Goal: Navigation & Orientation: Understand site structure

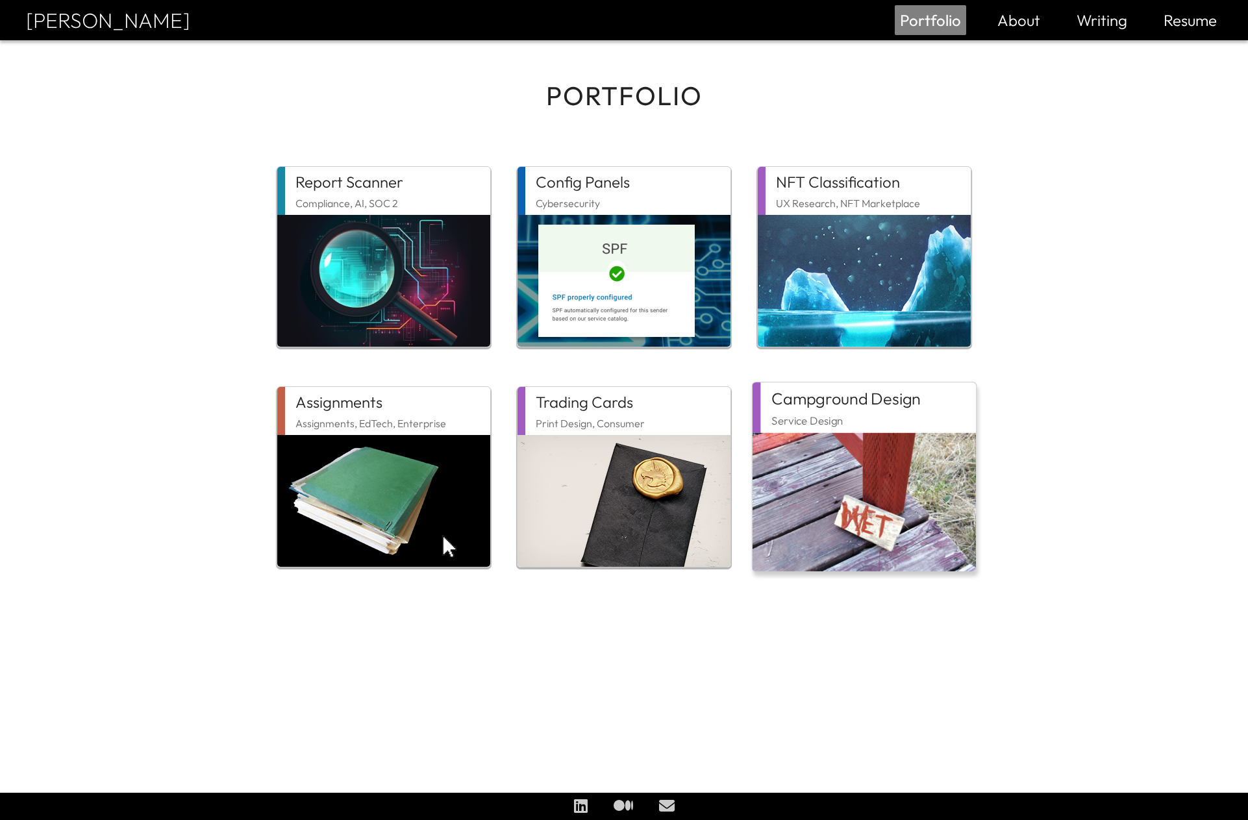
click at [915, 490] on img at bounding box center [863, 502] width 223 height 138
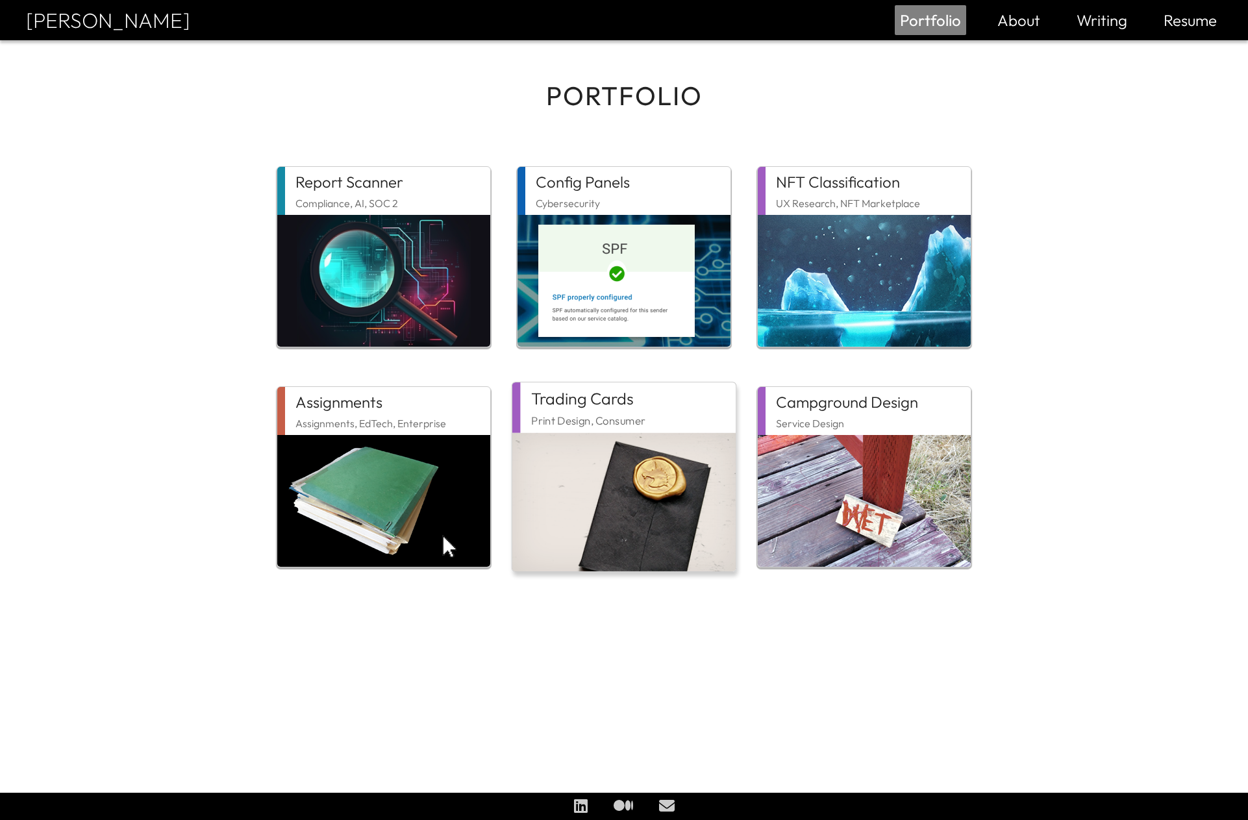
click at [658, 474] on img at bounding box center [623, 502] width 223 height 138
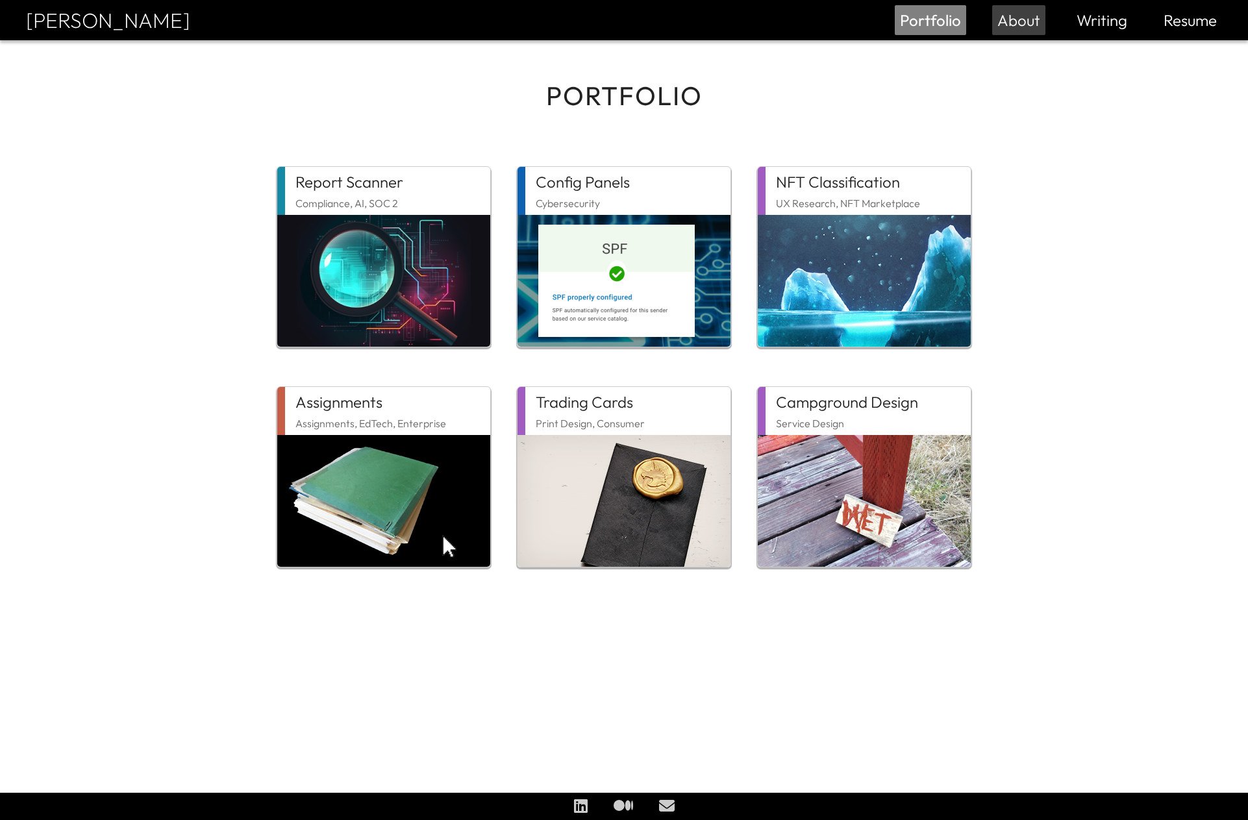
click at [1023, 29] on link "About" at bounding box center [1018, 19] width 43 height 19
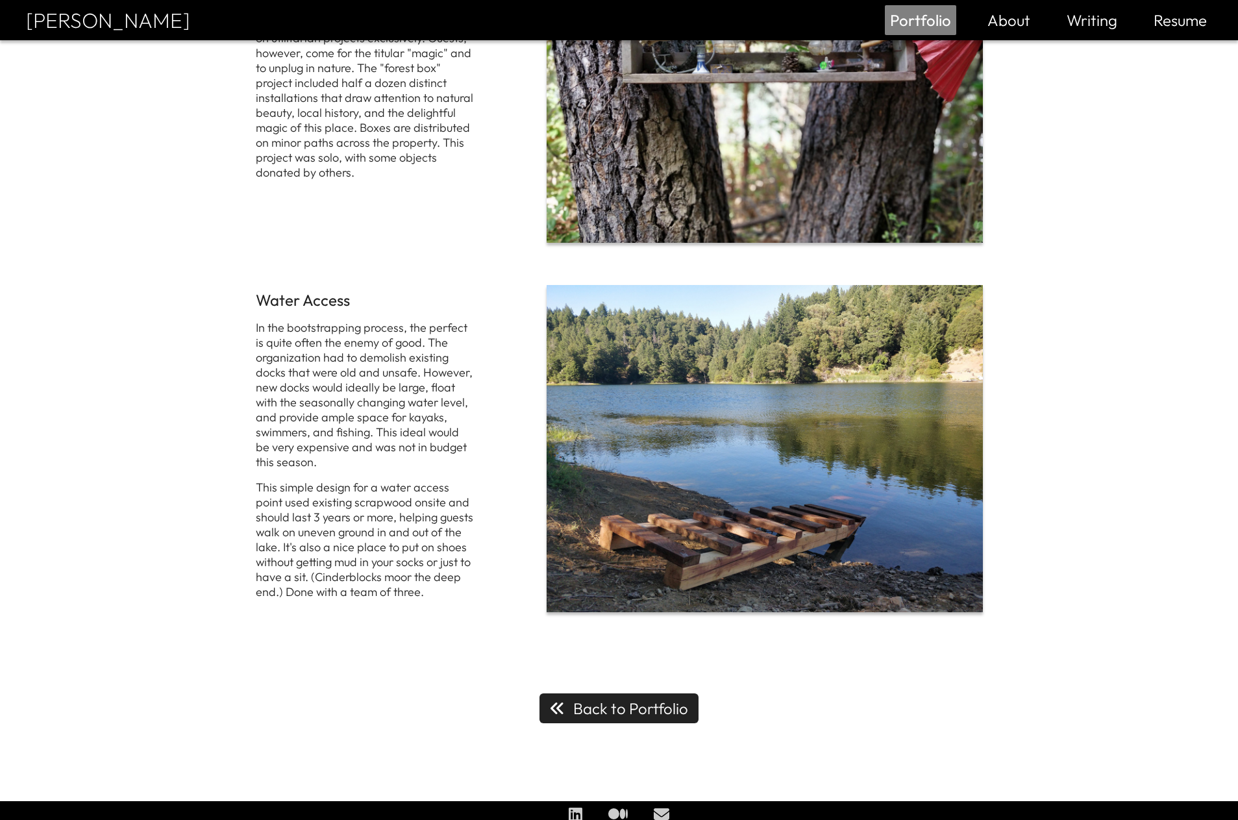
scroll to position [2912, 0]
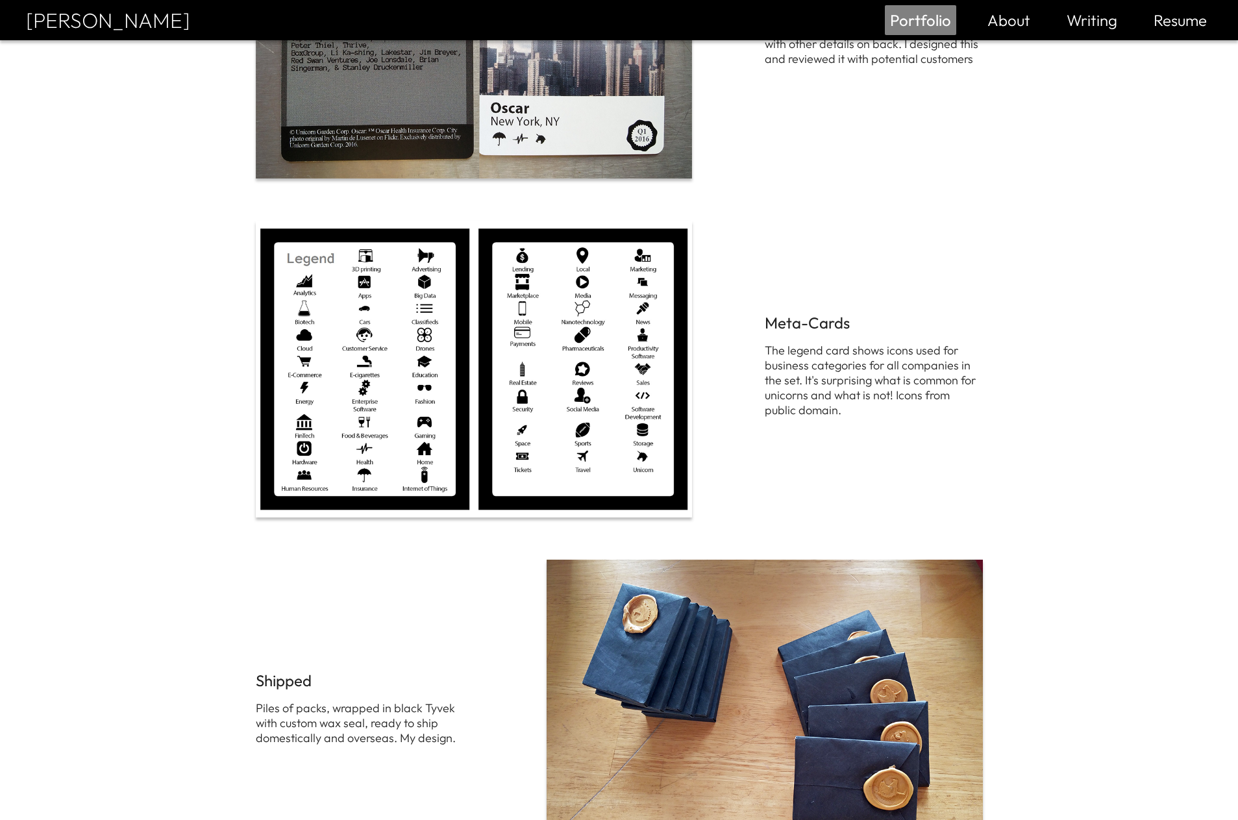
scroll to position [1521, 0]
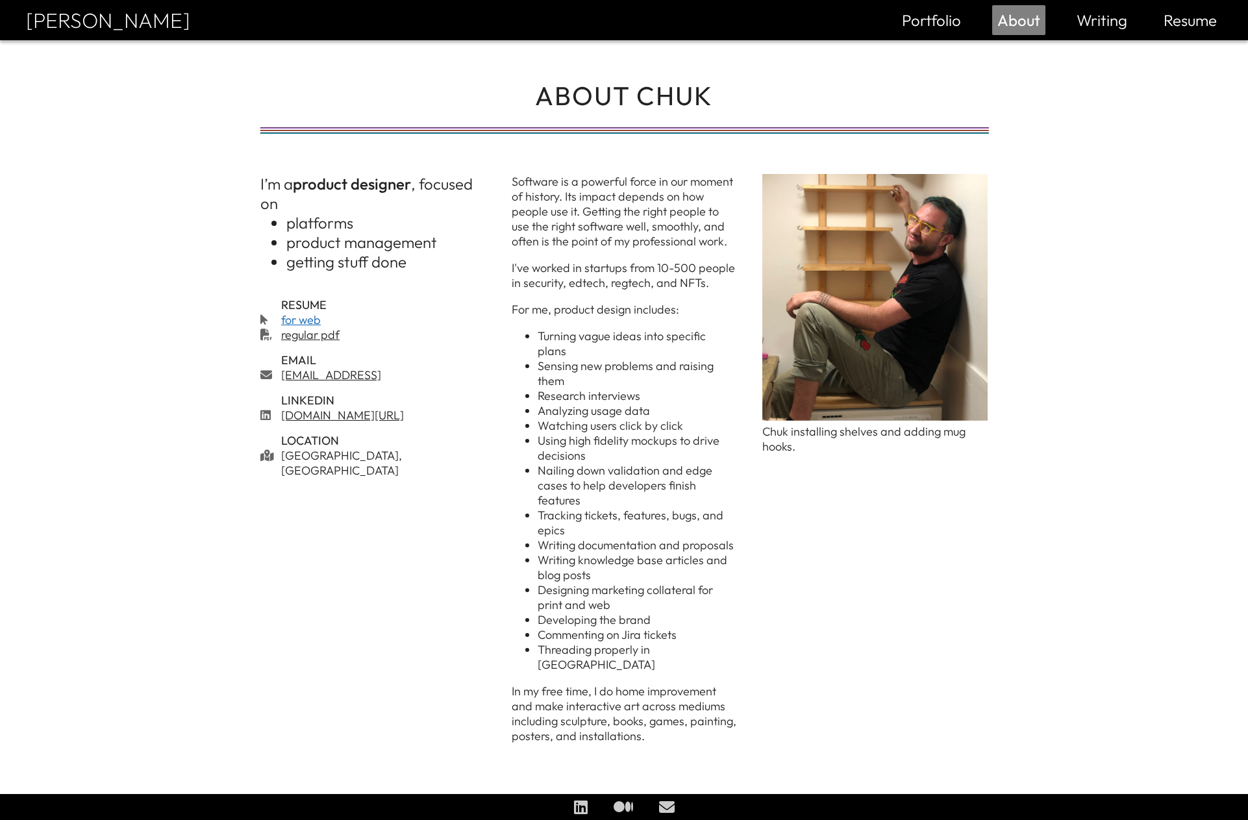
click at [307, 318] on link "for web" at bounding box center [383, 319] width 204 height 15
click at [1098, 202] on body "Chuk Moran Portfolio Report Scanner Config Panels Assignments NFT Classificatio…" at bounding box center [624, 410] width 1248 height 821
click at [1022, 526] on body "Chuk Moran Portfolio Report Scanner Config Panels Assignments NFT Classificatio…" at bounding box center [624, 410] width 1248 height 821
click at [1052, 541] on body "Chuk Moran Portfolio Report Scanner Config Panels Assignments NFT Classificatio…" at bounding box center [624, 410] width 1248 height 821
click at [1021, 563] on body "Chuk Moran Portfolio Report Scanner Config Panels Assignments NFT Classificatio…" at bounding box center [624, 410] width 1248 height 821
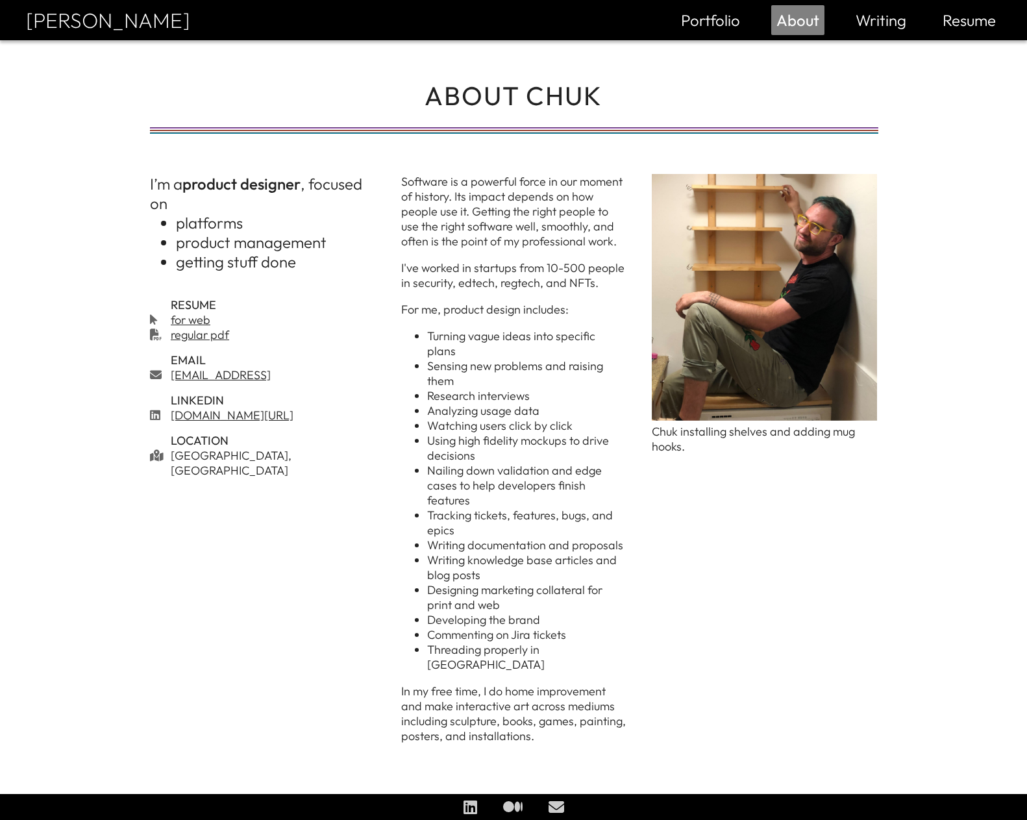
click at [869, 621] on div "I’m a product designer , focused on platforms product management getting stuff …" at bounding box center [513, 464] width 727 height 581
click at [518, 806] on icon at bounding box center [512, 807] width 19 height 16
click at [707, 576] on div "I’m a product designer , focused on platforms product management getting stuff …" at bounding box center [513, 464] width 727 height 581
click at [868, 32] on li "Writing" at bounding box center [880, 20] width 61 height 30
click at [880, 18] on link "Writing" at bounding box center [881, 19] width 51 height 19
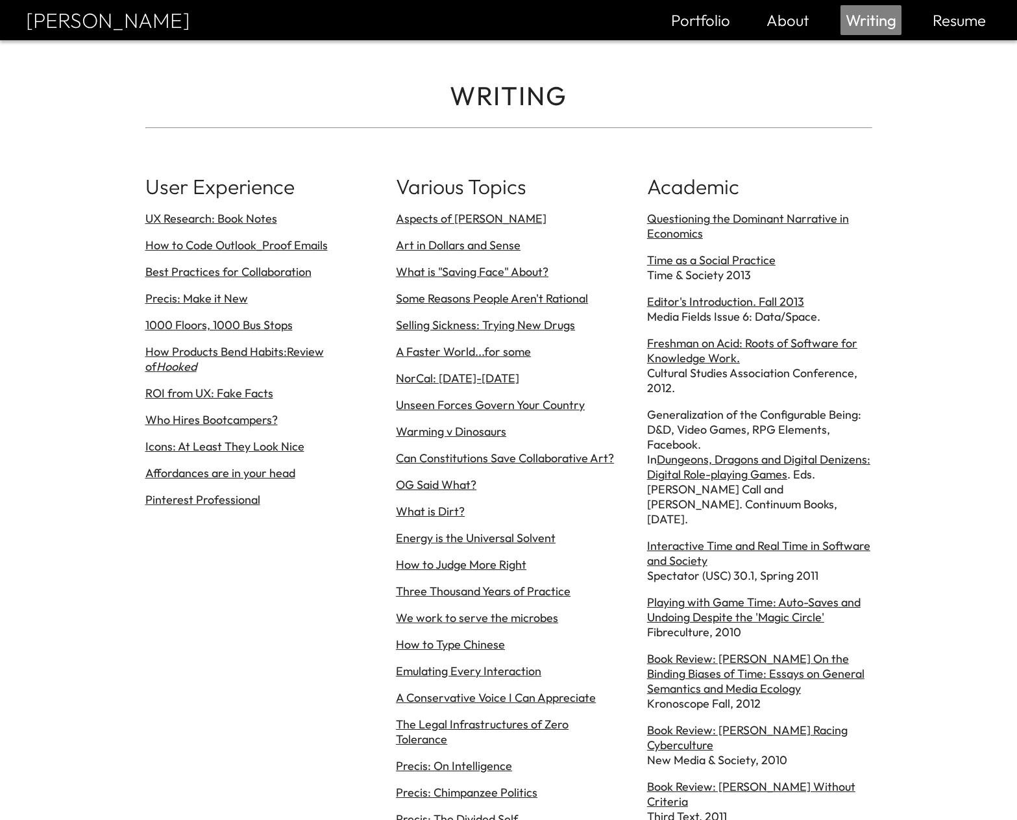
click at [961, 20] on link "Resume" at bounding box center [959, 19] width 53 height 19
click at [955, 25] on link "Resume" at bounding box center [959, 19] width 53 height 19
